Goal: Information Seeking & Learning: Compare options

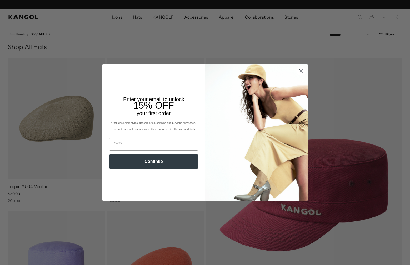
scroll to position [0, 108]
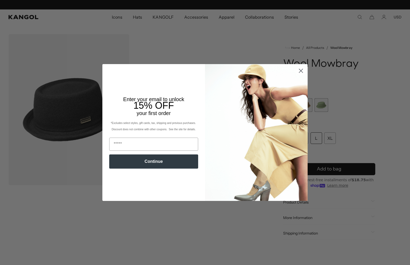
scroll to position [0, 108]
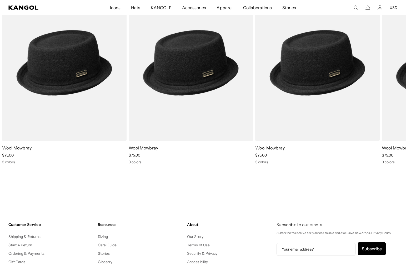
scroll to position [0, 108]
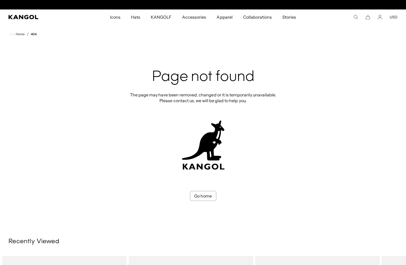
scroll to position [0, 108]
